Goal: Entertainment & Leisure: Consume media (video, audio)

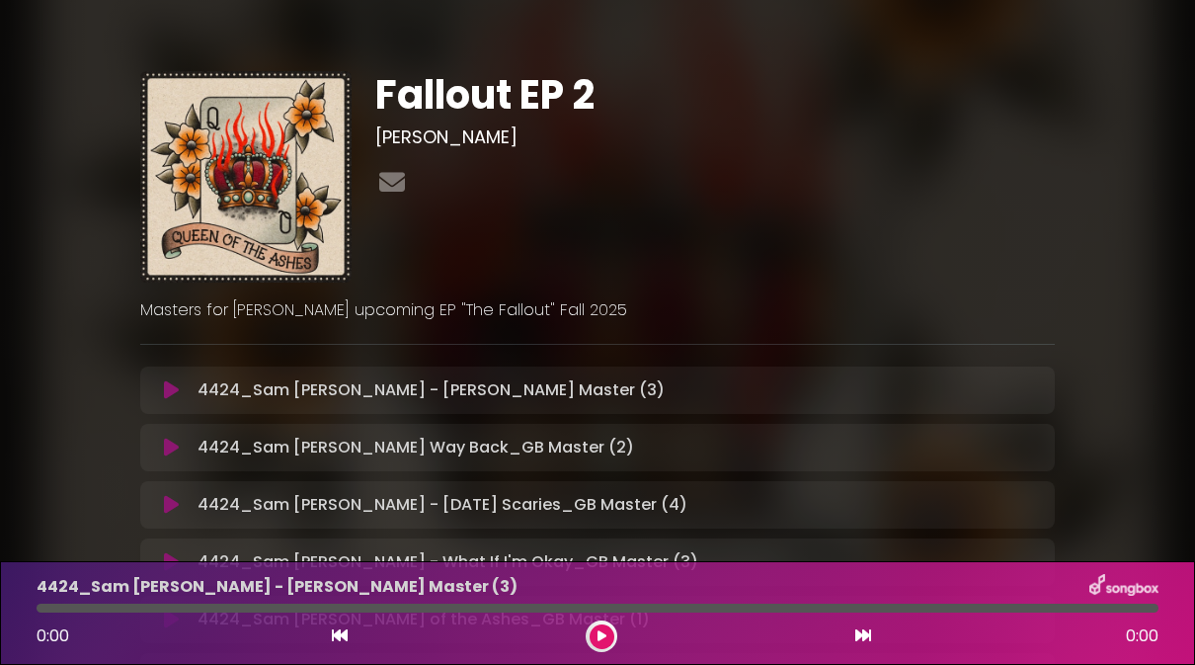
click at [1015, 385] on div "4424_Sam [PERSON_NAME] - [PERSON_NAME] Master (3) Loading Track..." at bounding box center [616, 390] width 853 height 24
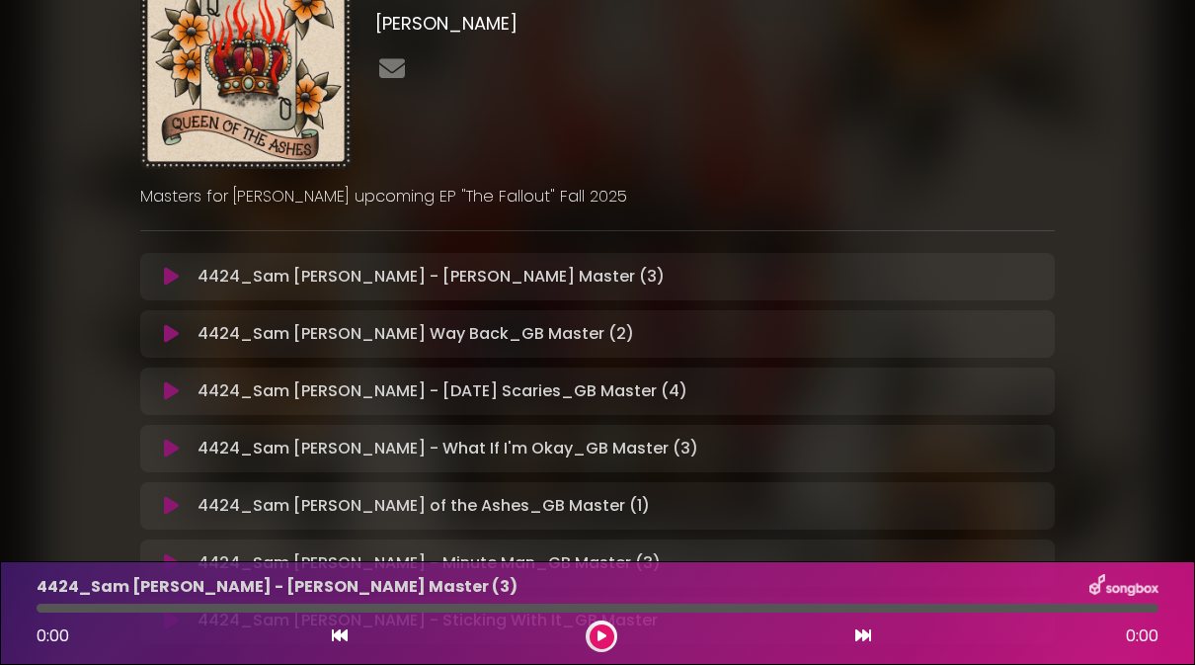
scroll to position [299, 0]
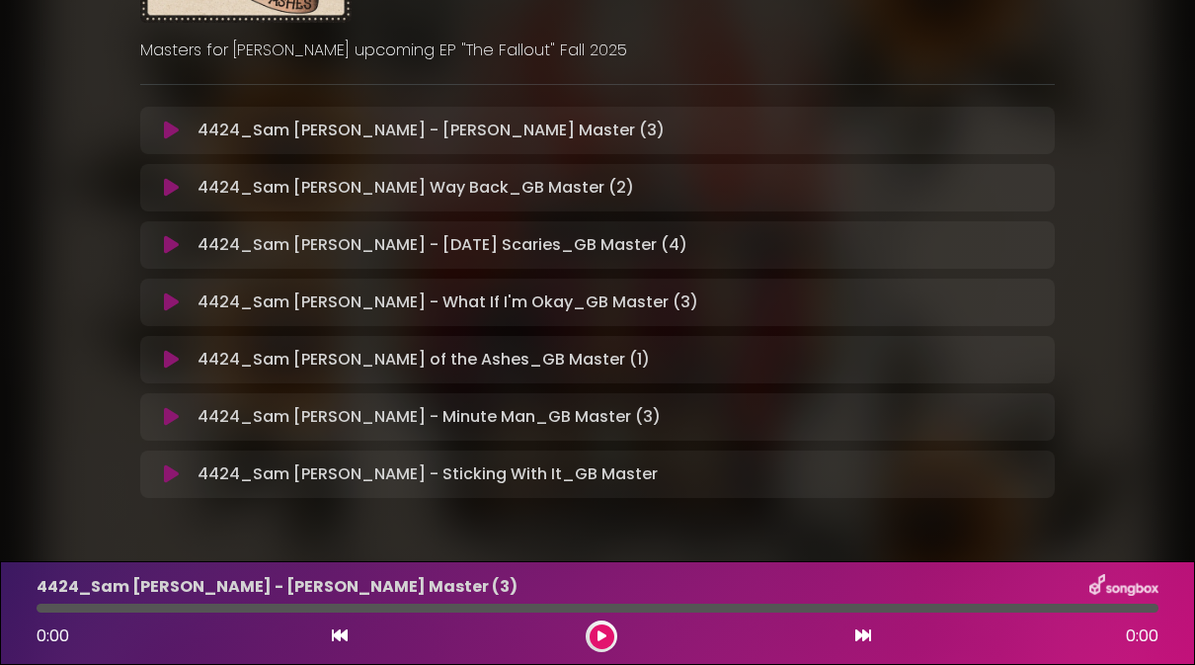
click at [1008, 336] on div "4424_Sam [PERSON_NAME] of the Ashes_GB Master (1) Loading Track..." at bounding box center [597, 359] width 915 height 47
click at [520, 336] on div "4424_Sam [PERSON_NAME] of the Ashes_GB Master (1) Loading Track..." at bounding box center [597, 359] width 915 height 47
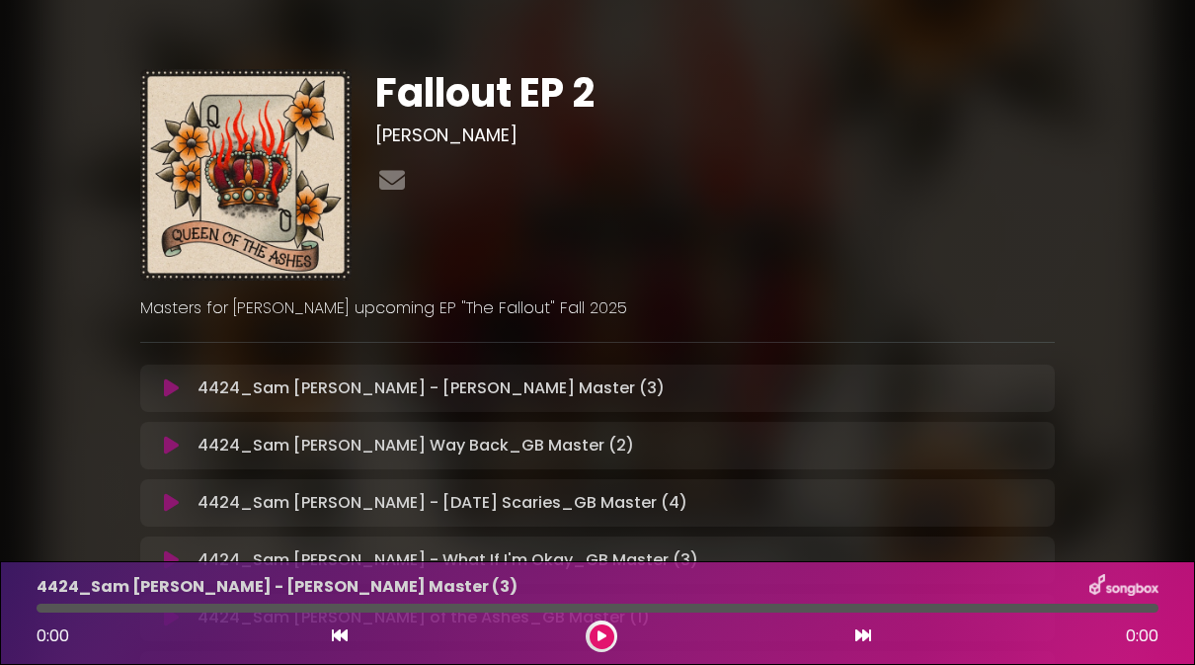
scroll to position [0, 0]
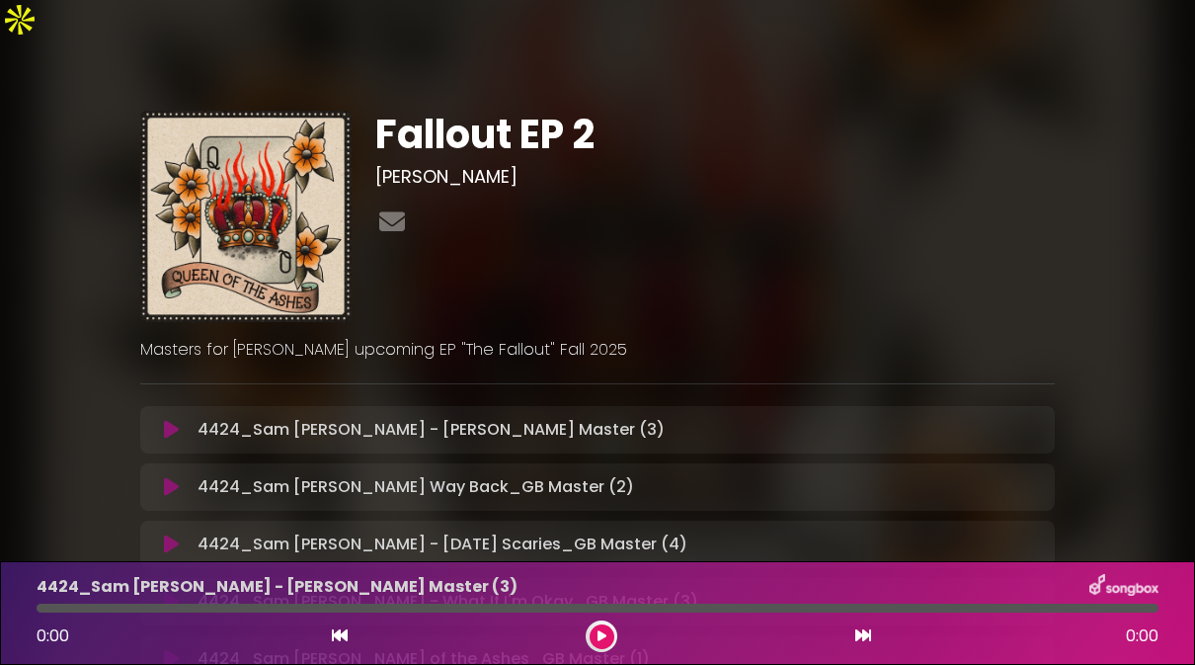
click at [960, 340] on div "Fallout EP 2 [PERSON_NAME] ×" at bounding box center [597, 459] width 938 height 696
click at [594, 463] on div "4424_Sam [PERSON_NAME] Way Back_GB Master (2) Loading Track... Name" at bounding box center [597, 486] width 915 height 47
click at [471, 418] on p "4424_Sam [PERSON_NAME] - [PERSON_NAME] Master (3) Loading Track..." at bounding box center [431, 430] width 467 height 24
click at [171, 420] on icon at bounding box center [171, 430] width 15 height 20
click at [353, 418] on p "4424_Sam [PERSON_NAME] - [PERSON_NAME] Master (3) Loading Track..." at bounding box center [484, 430] width 573 height 24
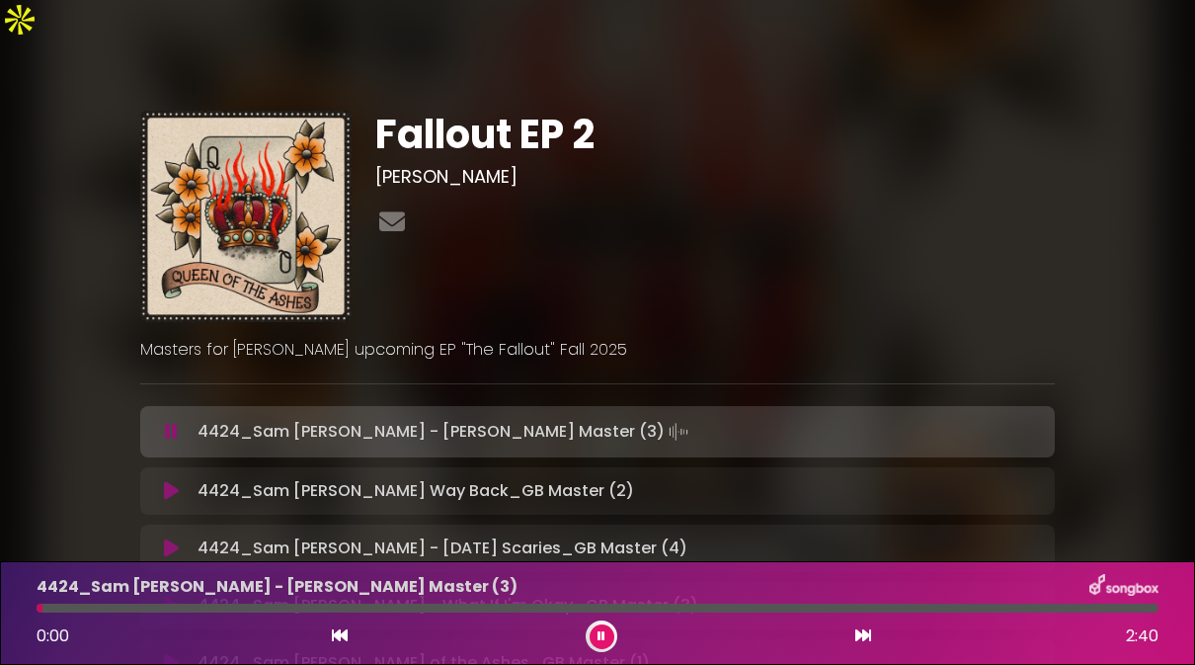
click at [173, 421] on icon at bounding box center [171, 432] width 16 height 22
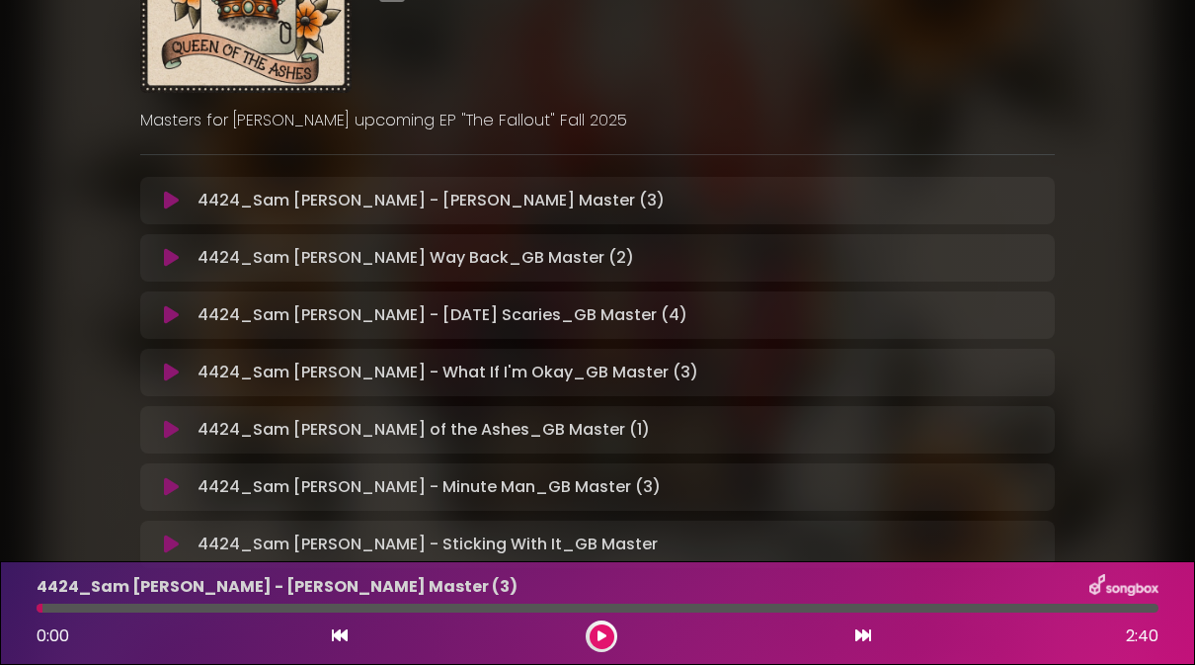
scroll to position [322, 0]
